Goal: Task Accomplishment & Management: Use online tool/utility

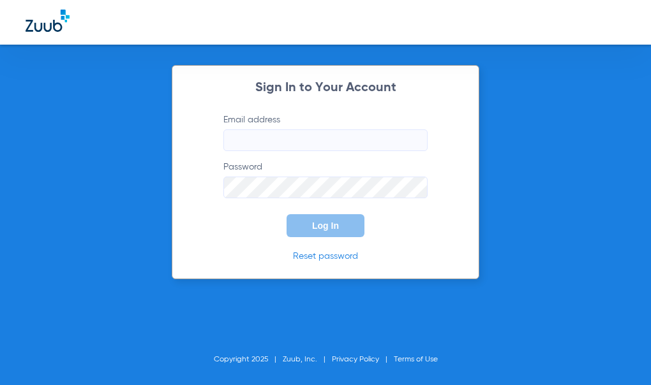
type input "[EMAIL_ADDRESS][DOMAIN_NAME]"
click at [294, 220] on button "Log In" at bounding box center [325, 225] width 78 height 23
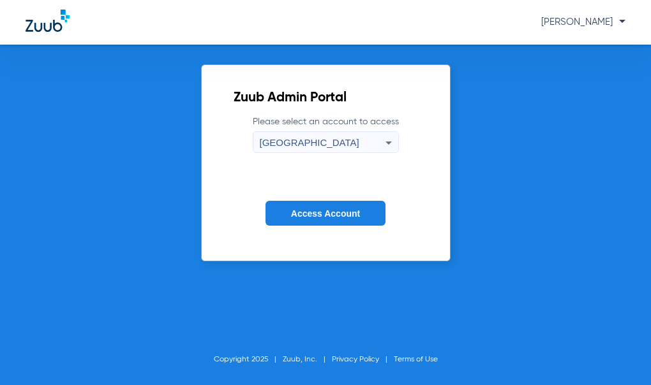
click at [297, 216] on span "Access Account" at bounding box center [325, 214] width 69 height 10
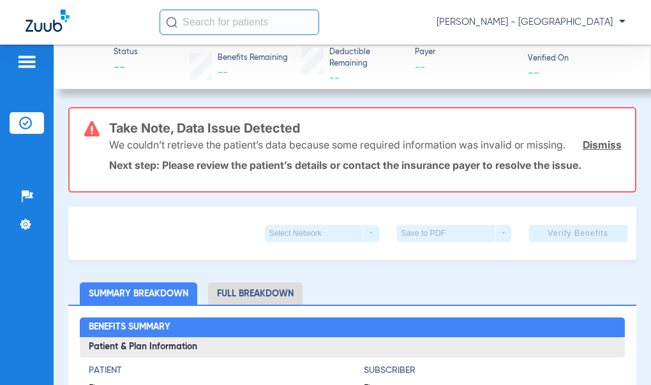
click at [12, 124] on li "Insurance Verification" at bounding box center [27, 123] width 34 height 22
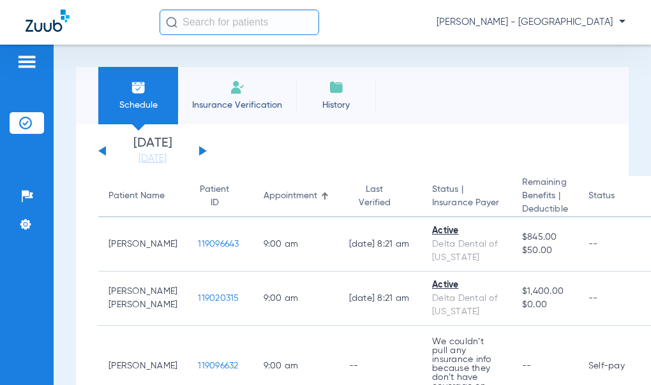
click at [200, 150] on button at bounding box center [203, 151] width 8 height 10
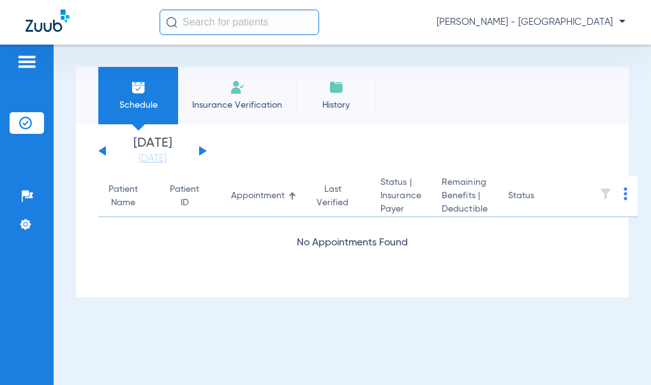
click at [200, 150] on button at bounding box center [203, 151] width 8 height 10
click at [199, 156] on div "[DATE] [DATE] [DATE] [DATE] [DATE] [DATE] [DATE] [DATE] [DATE] [DATE] [DATE] [D…" at bounding box center [152, 151] width 108 height 28
click at [199, 154] on button at bounding box center [203, 151] width 8 height 10
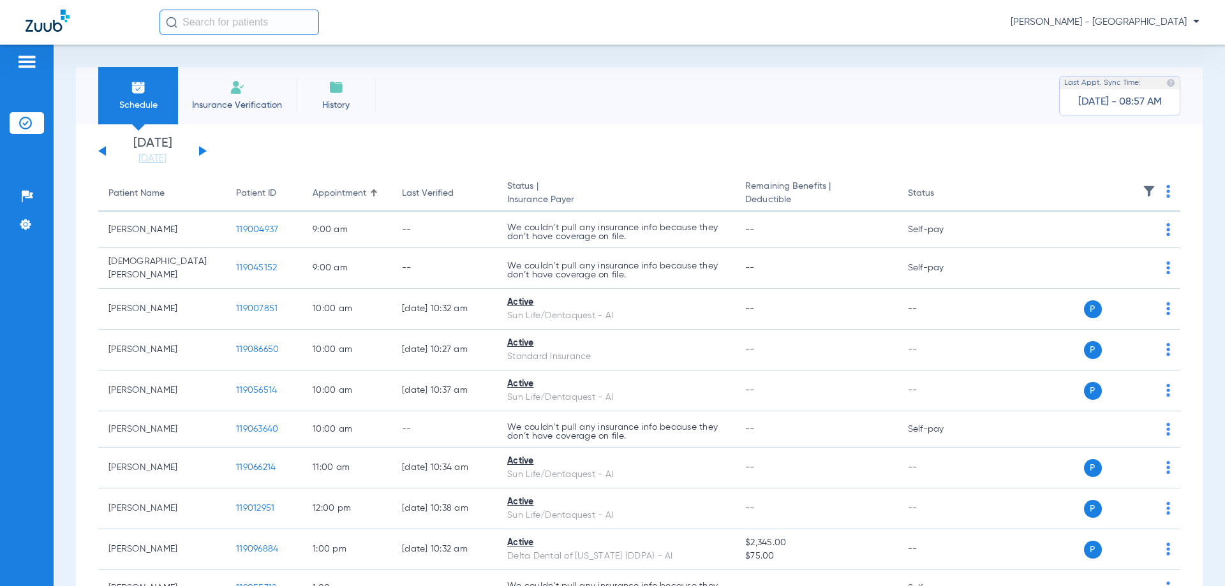
click at [650, 189] on img at bounding box center [1168, 191] width 4 height 13
click at [650, 242] on span "Verify All" at bounding box center [1110, 241] width 80 height 9
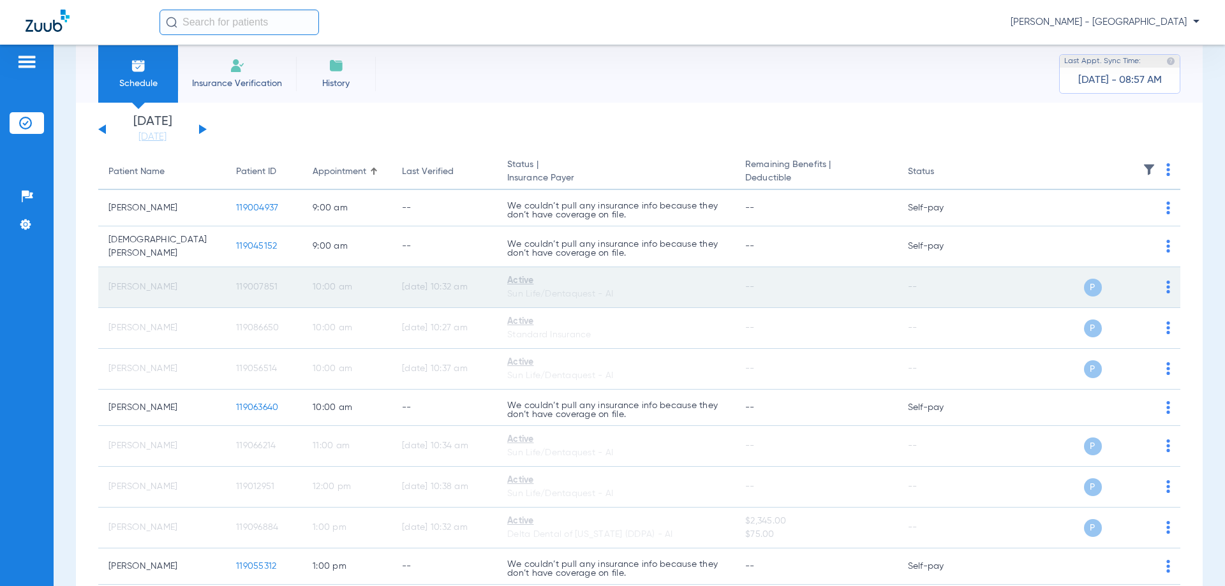
scroll to position [43, 0]
